Goal: Transaction & Acquisition: Purchase product/service

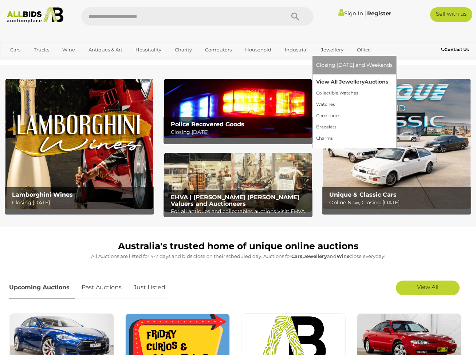
click at [335, 83] on link "View All Jewellery Auctions" at bounding box center [354, 81] width 77 height 11
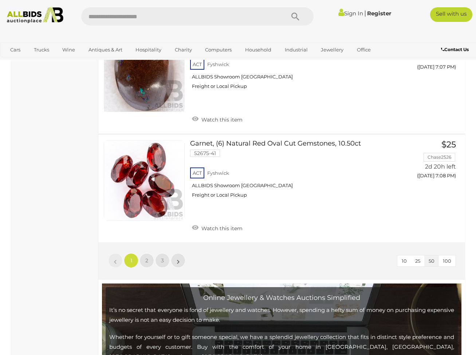
scroll to position [5612, 0]
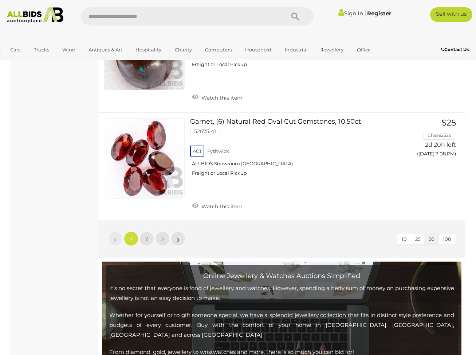
click at [150, 231] on link "2" at bounding box center [147, 238] width 15 height 15
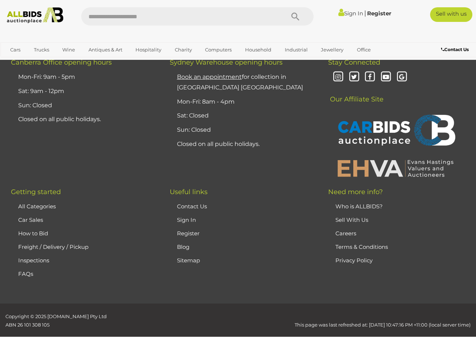
scroll to position [167, 0]
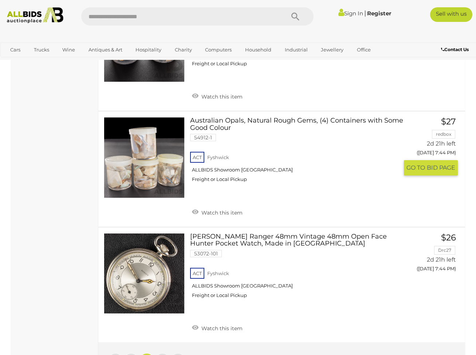
scroll to position [5500, 0]
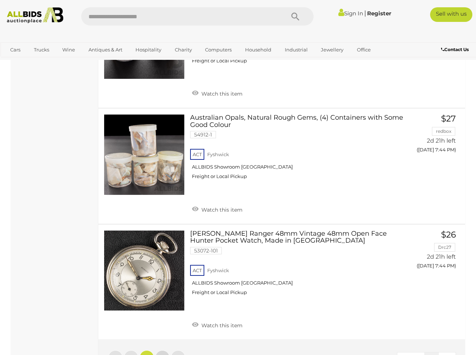
click at [161, 350] on link "3" at bounding box center [162, 357] width 15 height 15
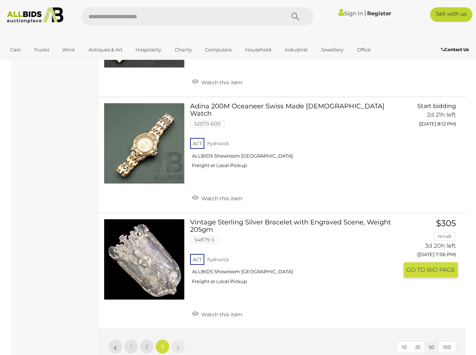
scroll to position [1749, 0]
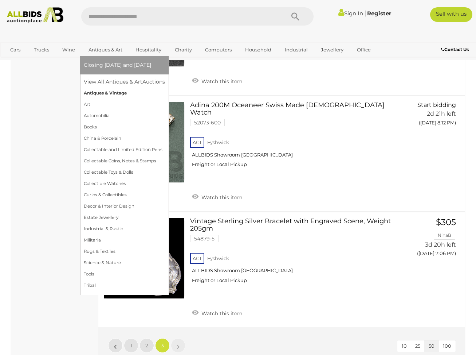
click at [88, 94] on link "Antiques & Vintage" at bounding box center [124, 92] width 81 height 11
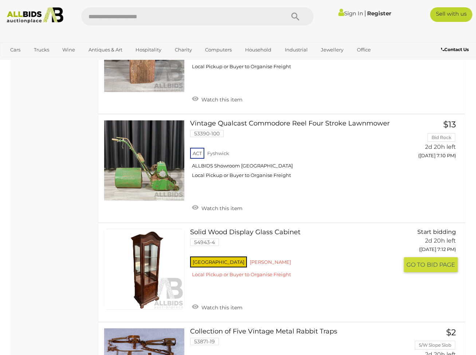
scroll to position [4336, 0]
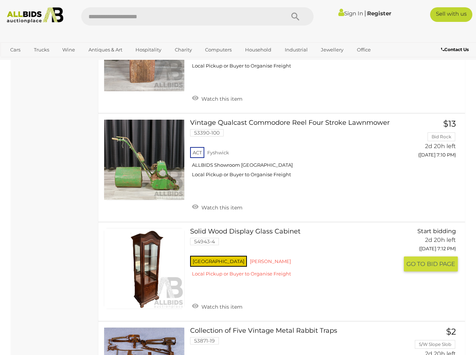
click at [137, 228] on link at bounding box center [144, 268] width 81 height 81
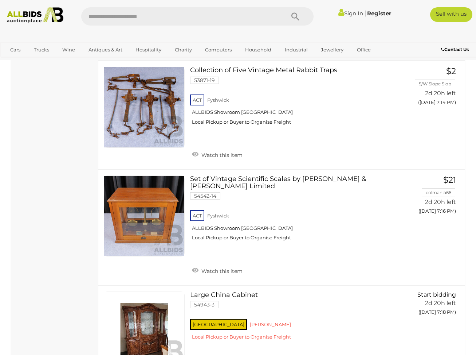
scroll to position [4616, 0]
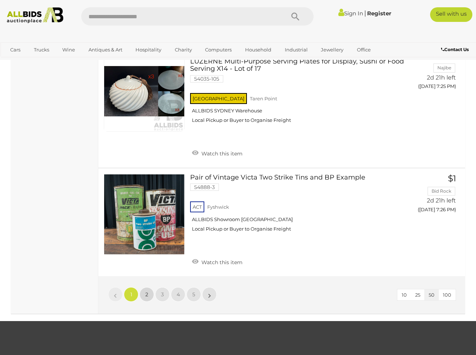
click at [145, 287] on link "2" at bounding box center [147, 294] width 15 height 15
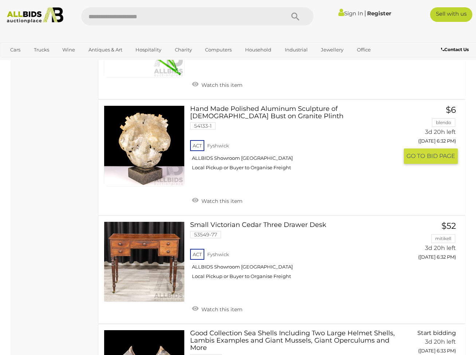
scroll to position [5104, 0]
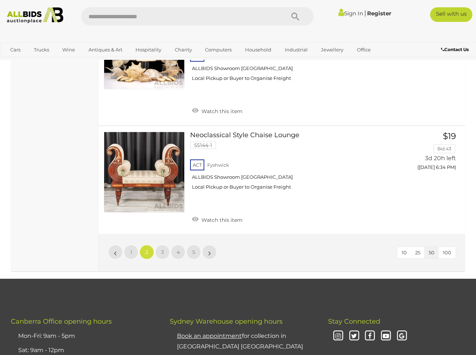
click at [162, 249] on span "3" at bounding box center [162, 252] width 3 height 7
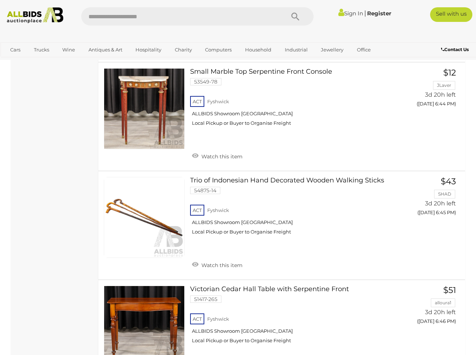
scroll to position [1377, 0]
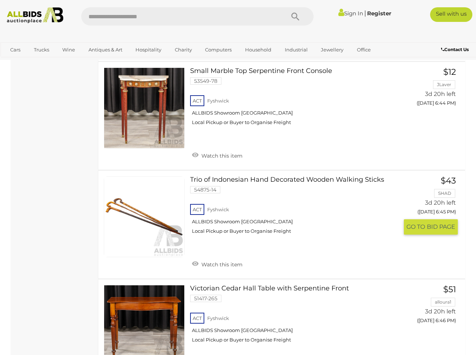
click at [139, 206] on link at bounding box center [144, 216] width 81 height 81
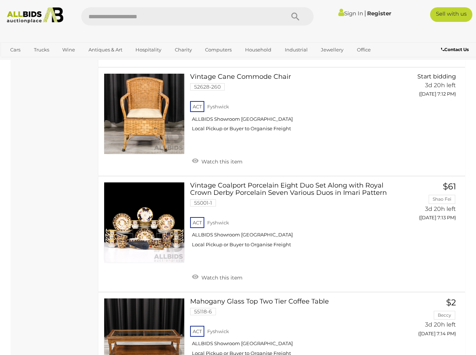
scroll to position [5100, 0]
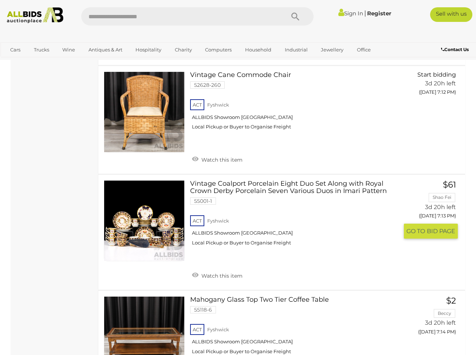
click at [167, 180] on link at bounding box center [144, 220] width 81 height 81
click at [144, 180] on link at bounding box center [144, 220] width 81 height 81
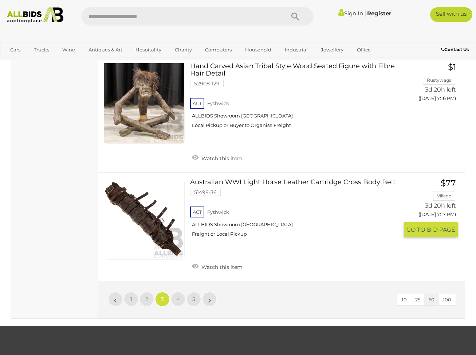
scroll to position [5564, 0]
drag, startPoint x: 180, startPoint y: 231, endPoint x: 175, endPoint y: 230, distance: 4.9
click at [180, 292] on link "4" at bounding box center [178, 299] width 15 height 15
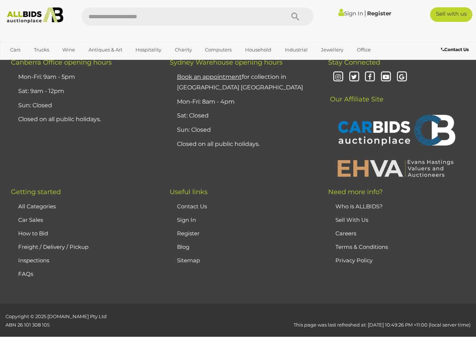
scroll to position [97, 0]
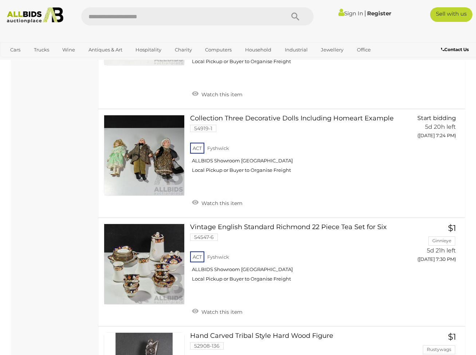
scroll to position [4949, 0]
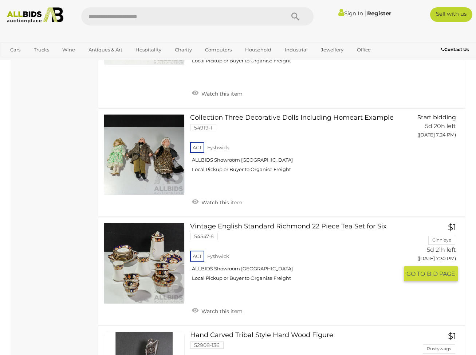
click at [142, 223] on link at bounding box center [144, 263] width 81 height 81
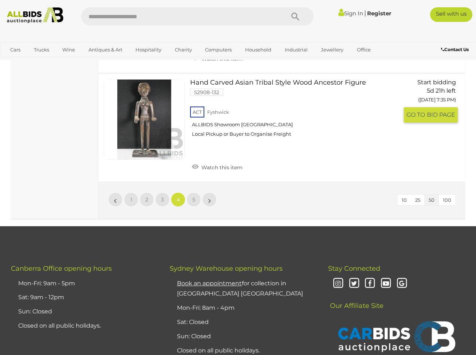
scroll to position [5648, 0]
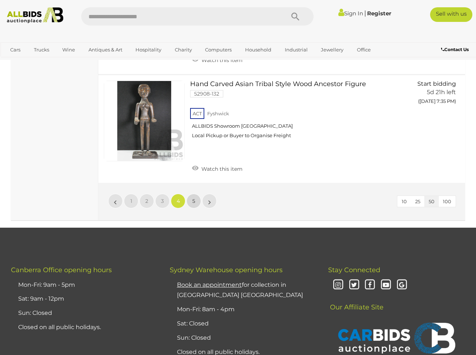
click at [194, 198] on span "5" at bounding box center [193, 201] width 3 height 7
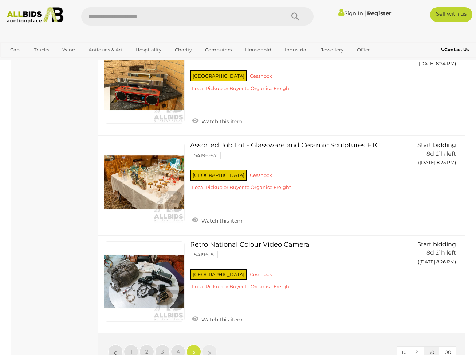
scroll to position [4292, 0]
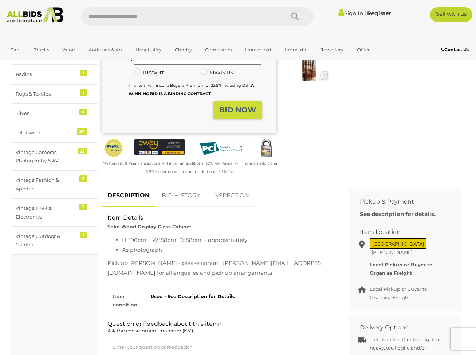
scroll to position [148, 0]
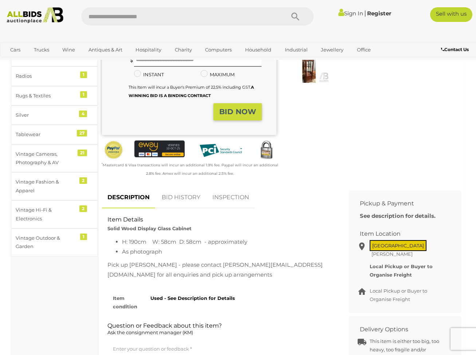
click at [180, 187] on link "BID HISTORY" at bounding box center [181, 198] width 50 height 22
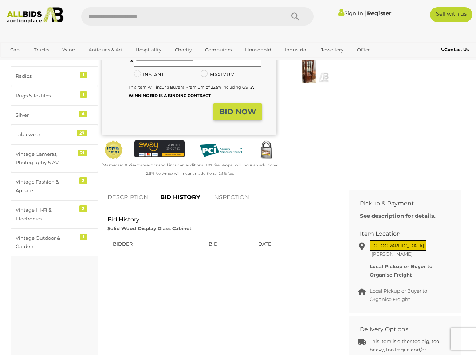
click at [310, 79] on img at bounding box center [309, 70] width 40 height 26
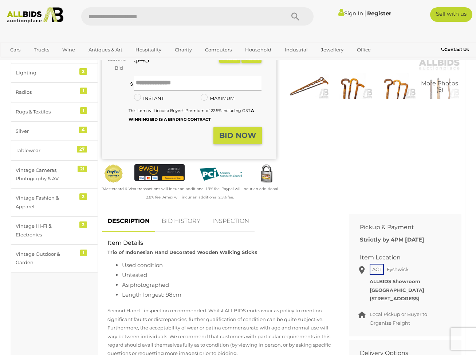
scroll to position [135, 0]
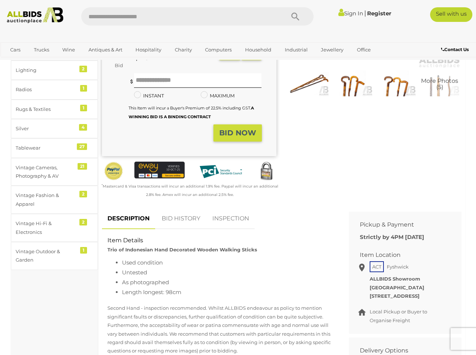
click at [176, 214] on link "BID HISTORY" at bounding box center [181, 219] width 50 height 22
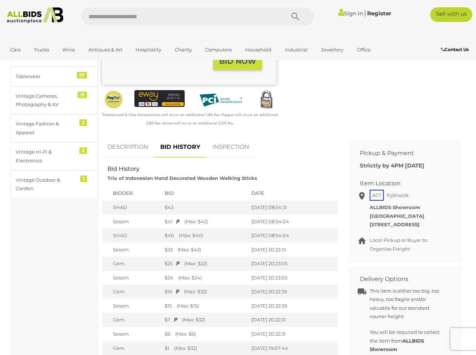
scroll to position [207, 0]
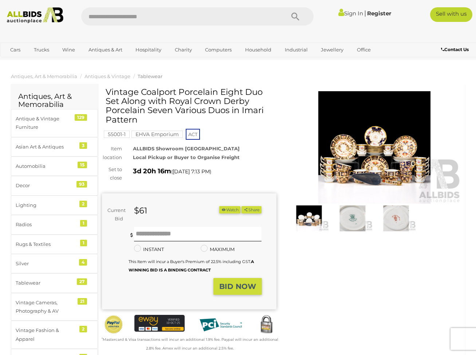
click at [347, 156] on img at bounding box center [375, 147] width 175 height 112
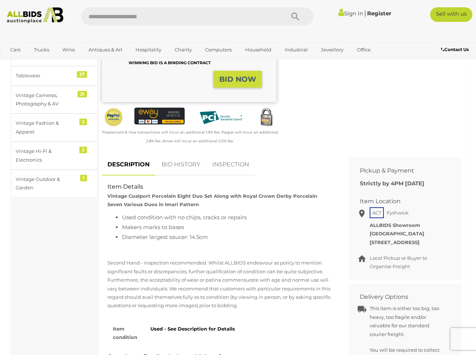
scroll to position [207, 0]
click at [187, 161] on link "BID HISTORY" at bounding box center [181, 165] width 50 height 22
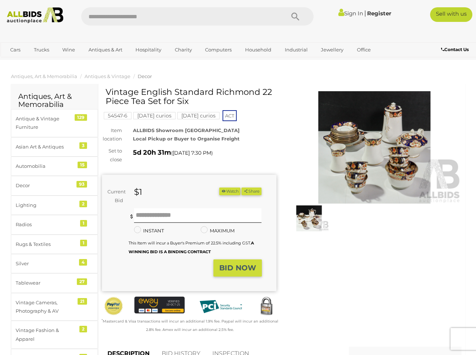
click at [338, 194] on img at bounding box center [375, 147] width 175 height 112
